Goal: Task Accomplishment & Management: Use online tool/utility

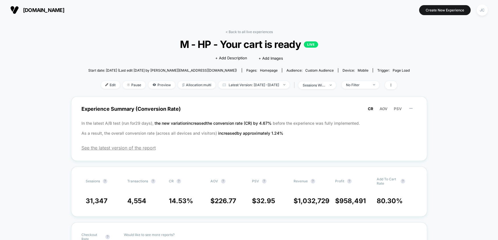
click at [249, 30] on link "< Back to all live experiences" at bounding box center [249, 32] width 47 height 4
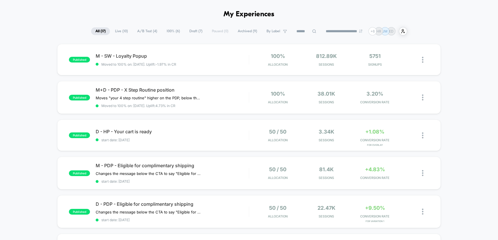
scroll to position [28, 0]
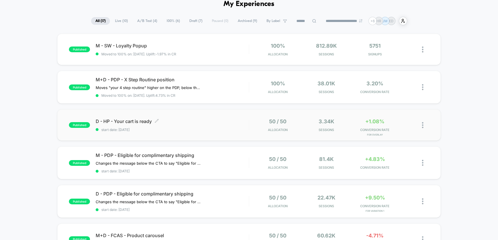
click at [200, 129] on span "start date: [DATE]" at bounding box center [172, 129] width 153 height 4
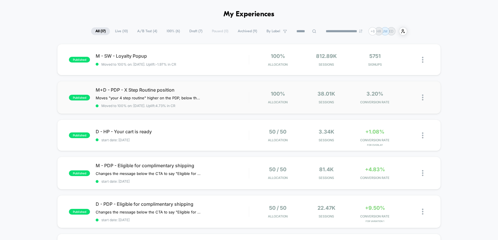
scroll to position [28, 0]
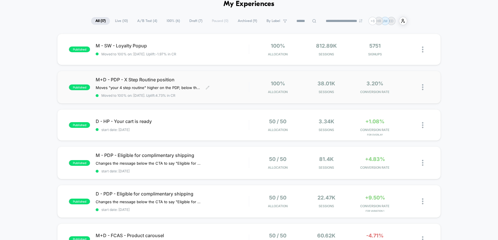
click at [238, 78] on span "M+D - PDP - X Step Routine position" at bounding box center [172, 80] width 153 height 6
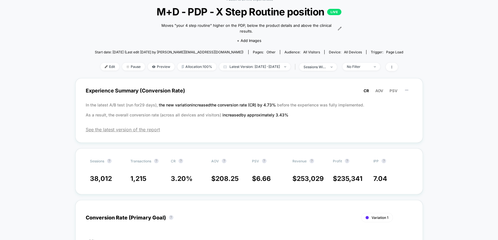
scroll to position [28, 0]
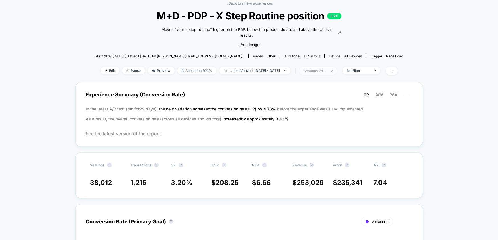
click at [337, 67] on span "sessions with impression" at bounding box center [319, 71] width 38 height 8
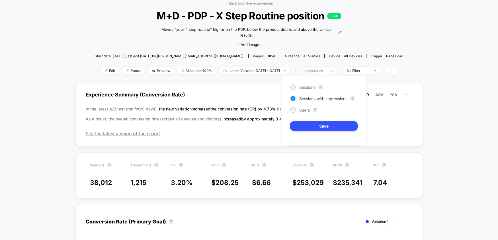
click at [337, 67] on span "sessions with impression" at bounding box center [319, 71] width 38 height 8
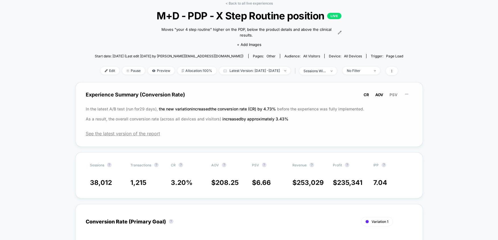
click at [378, 92] on span "AOV" at bounding box center [380, 94] width 8 height 5
click at [395, 92] on span "PSV" at bounding box center [394, 94] width 8 height 5
click at [382, 92] on span "AOV" at bounding box center [380, 94] width 8 height 5
click at [366, 92] on span "CR" at bounding box center [366, 94] width 5 height 5
click at [336, 112] on p "In the latest A/B test (run for 29 days), the new variation increased the conve…" at bounding box center [249, 114] width 327 height 20
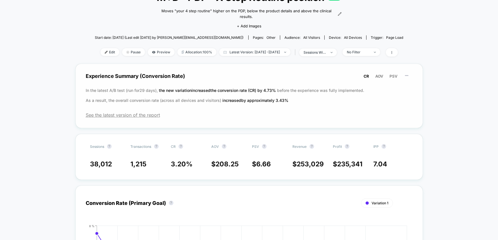
scroll to position [57, 0]
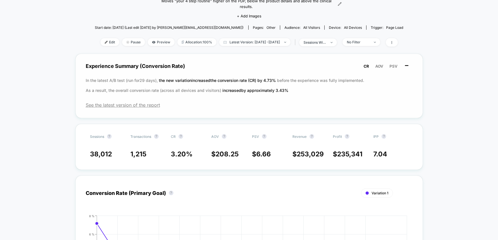
click at [409, 63] on icon at bounding box center [407, 66] width 6 height 6
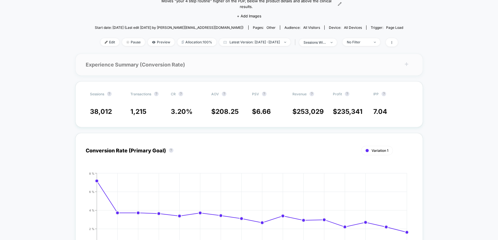
click at [409, 61] on icon at bounding box center [407, 64] width 6 height 6
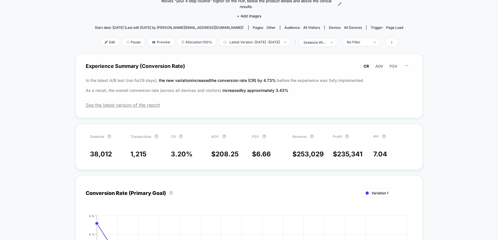
click at [409, 63] on icon at bounding box center [407, 66] width 6 height 6
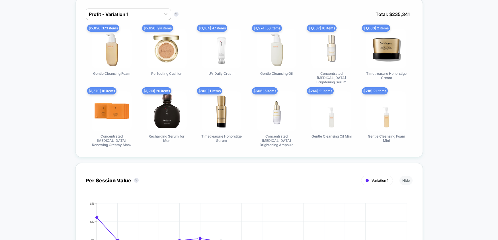
scroll to position [370, 0]
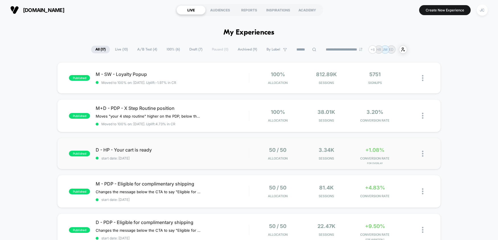
scroll to position [28, 0]
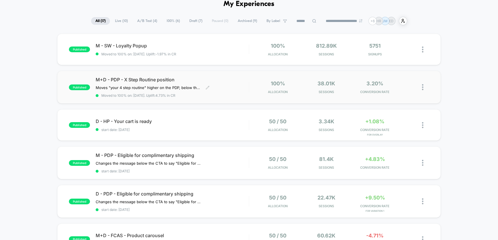
click at [164, 77] on span "M+D - PDP - X Step Routine position" at bounding box center [172, 80] width 153 height 6
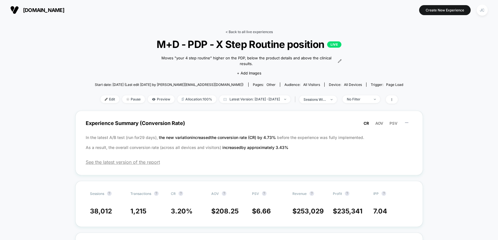
click at [257, 30] on link "< Back to all live experiences" at bounding box center [249, 32] width 47 height 4
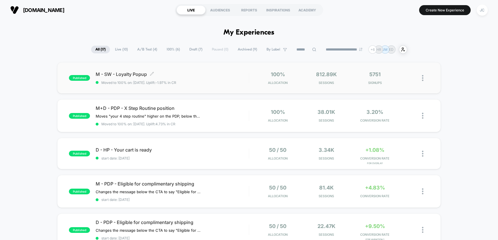
click at [128, 74] on span "M - SW - Loyalty Popup Click to edit experience details" at bounding box center [172, 74] width 153 height 6
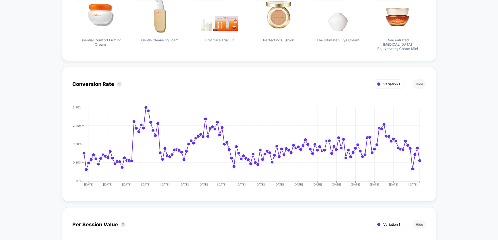
scroll to position [598, 0]
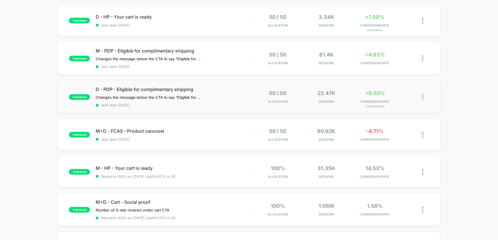
scroll to position [142, 0]
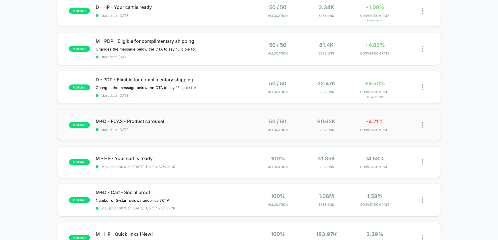
click at [129, 117] on div "published M+D - FCAS - Product carousel start date: 6/12/2025 50 / 50 Allocatio…" at bounding box center [249, 124] width 384 height 31
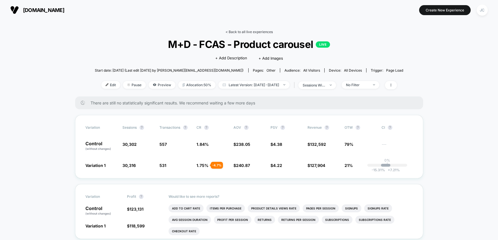
click at [231, 32] on link "< Back to all live experiences" at bounding box center [249, 32] width 47 height 4
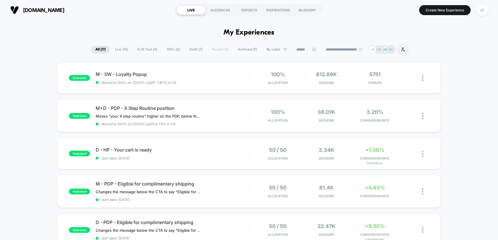
click at [119, 47] on span "Live ( 10 )" at bounding box center [121, 50] width 21 height 8
click at [139, 45] on div "**********" at bounding box center [249, 49] width 317 height 8
click at [138, 50] on span "A/B Test ( 4 )" at bounding box center [147, 50] width 28 height 8
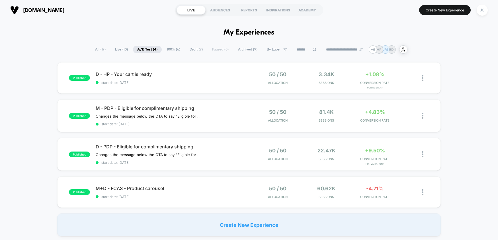
click at [170, 50] on span "100% ( 6 )" at bounding box center [174, 50] width 22 height 8
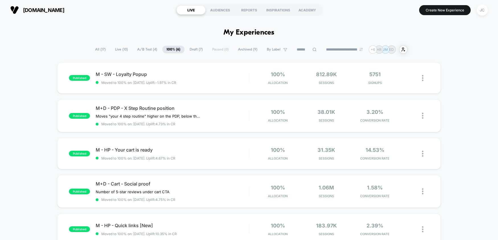
click at [196, 47] on span "Draft ( 7 )" at bounding box center [197, 50] width 22 height 8
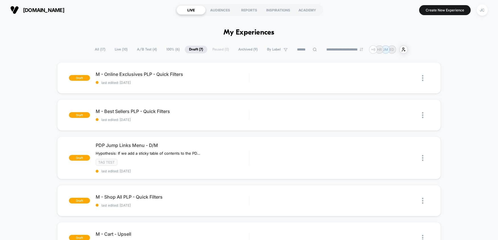
click at [172, 75] on span "M - Online Exclusives PLP - Quick Filters Click to edit experience details" at bounding box center [172, 74] width 153 height 6
click at [158, 156] on div "PDP Jump Links Menu - D/M Hypothesis: If we add a sticky table of contents to t…" at bounding box center [172, 157] width 153 height 31
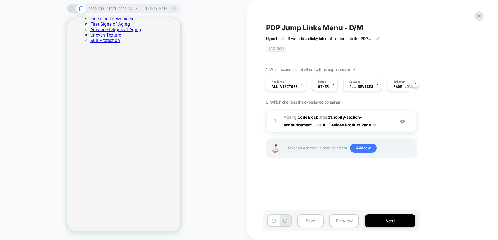
scroll to position [1102, 0]
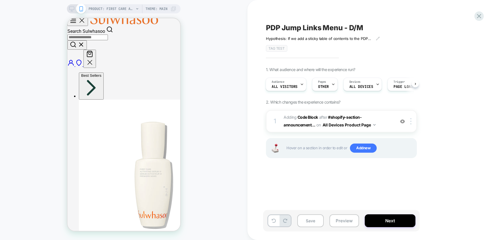
scroll to position [0, 0]
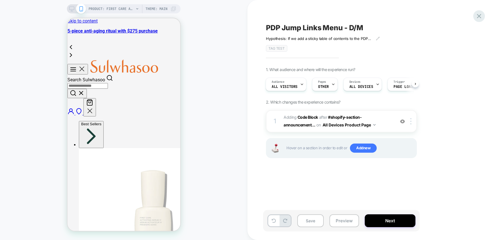
click at [482, 15] on icon at bounding box center [480, 16] width 8 height 8
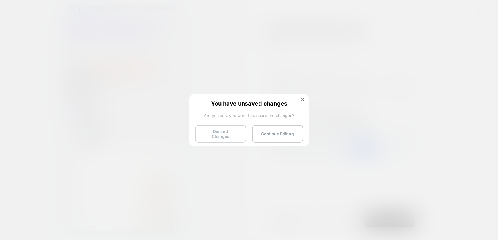
click at [226, 133] on button "Discard Changes" at bounding box center [220, 134] width 51 height 18
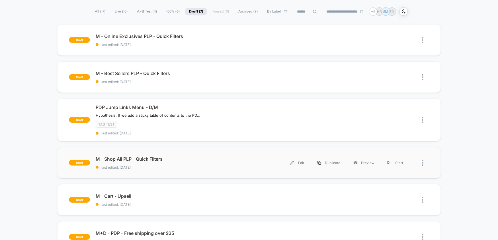
scroll to position [28, 0]
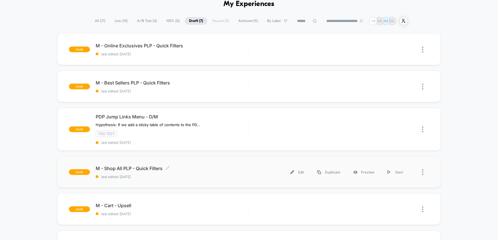
click at [143, 167] on span "M - Shop All PLP - Quick Filters Click to edit experience details" at bounding box center [172, 168] width 153 height 6
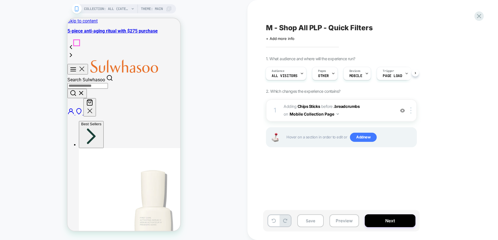
click at [76, 66] on icon "Menu" at bounding box center [73, 69] width 7 height 7
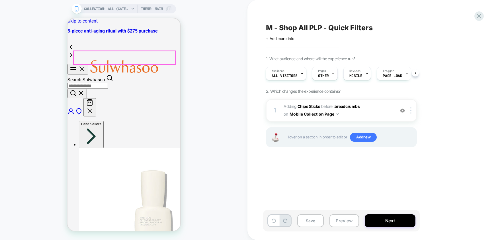
click at [78, 65] on icon "Close" at bounding box center [82, 69] width 8 height 8
click at [76, 66] on icon "Menu" at bounding box center [73, 69] width 7 height 7
click at [103, 121] on button "Best Sellers" at bounding box center [91, 134] width 25 height 27
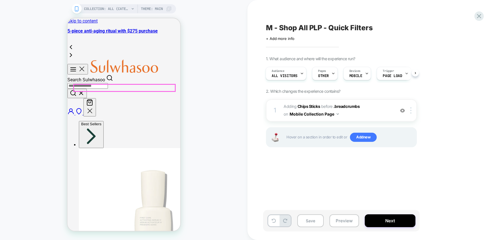
click at [40, 26] on div "COLLECTION: All (Category) COLLECTION: All (Category) Theme: MAIN" at bounding box center [124, 120] width 248 height 228
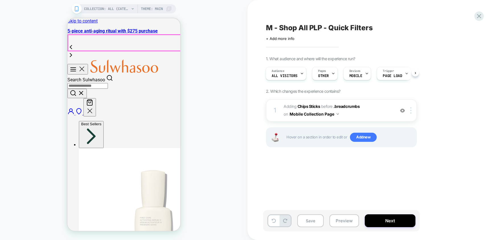
click at [80, 67] on icon "Menu" at bounding box center [82, 69] width 4 height 4
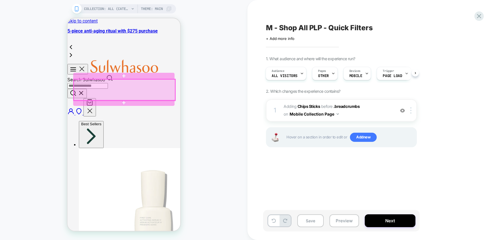
click at [111, 84] on div at bounding box center [124, 89] width 101 height 21
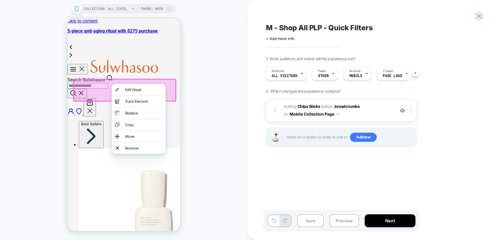
click at [204, 80] on div "COLLECTION: All (Category) COLLECTION: All (Category) Theme: MAIN" at bounding box center [124, 120] width 248 height 228
click at [189, 68] on div "COLLECTION: All (Category) COLLECTION: All (Category) Theme: MAIN" at bounding box center [124, 120] width 248 height 228
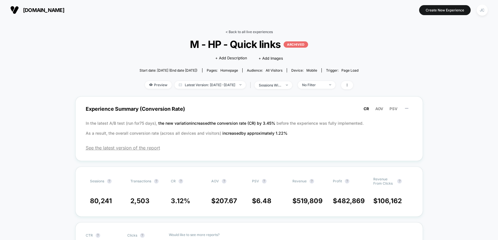
click at [242, 32] on link "< Back to all live experiences" at bounding box center [249, 32] width 47 height 4
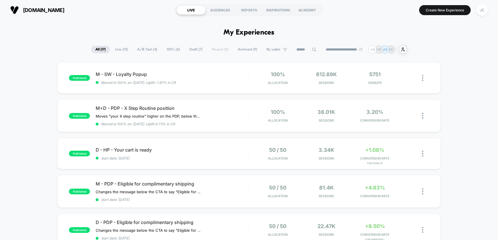
click at [64, 9] on span "[DOMAIN_NAME]" at bounding box center [43, 10] width 41 height 6
click at [20, 6] on button "[DOMAIN_NAME]" at bounding box center [38, 9] width 58 height 9
click at [22, 11] on button "[DOMAIN_NAME]" at bounding box center [38, 9] width 58 height 9
click at [480, 8] on div "JC" at bounding box center [482, 10] width 11 height 11
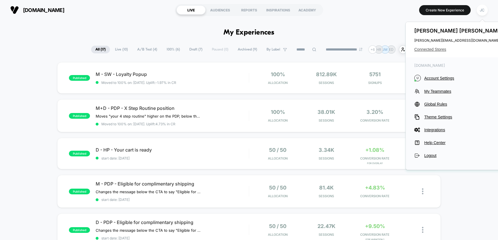
click at [434, 50] on span "Connected Stores" at bounding box center [460, 49] width 90 height 5
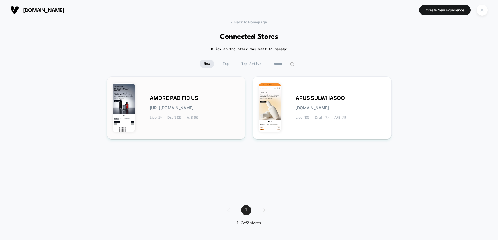
click at [166, 121] on div "AMORE PACIFIC US [URL][DOMAIN_NAME] Live (5) Draft (2) A/B (5)" at bounding box center [176, 107] width 127 height 51
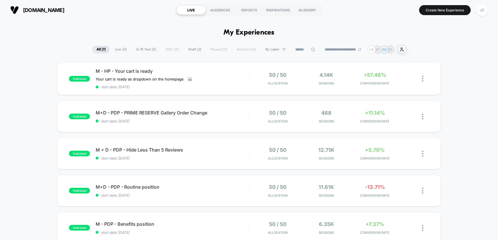
click at [140, 47] on span "A/B Test ( 5 )" at bounding box center [146, 50] width 28 height 8
click at [192, 48] on span "Draft ( 2 )" at bounding box center [195, 50] width 22 height 8
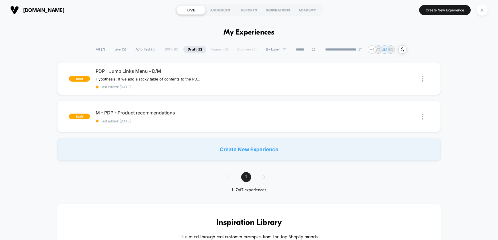
click at [140, 48] on span "A/B Test ( 5 )" at bounding box center [145, 50] width 28 height 8
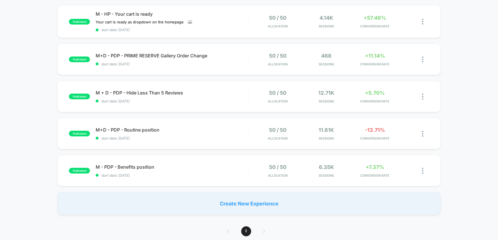
scroll to position [28, 0]
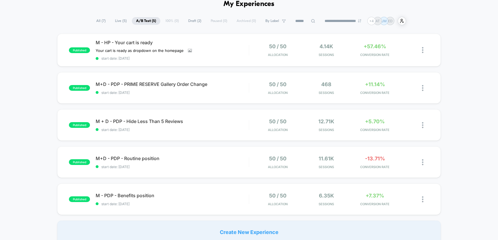
click at [36, 95] on div "published M - HP - Your cart is ready Your cart is ready as dropdown on the hom…" at bounding box center [249, 138] width 498 height 209
drag, startPoint x: 171, startPoint y: 121, endPoint x: 34, endPoint y: 128, distance: 136.4
click at [34, 128] on div "published M - HP - Your cart is ready Your cart is ready as dropdown on the hom…" at bounding box center [249, 138] width 498 height 209
click at [138, 121] on span "M + D - PDP - Hide Less Than 5 Reviews Click to edit experience details" at bounding box center [172, 121] width 153 height 6
